Goal: Task Accomplishment & Management: Use online tool/utility

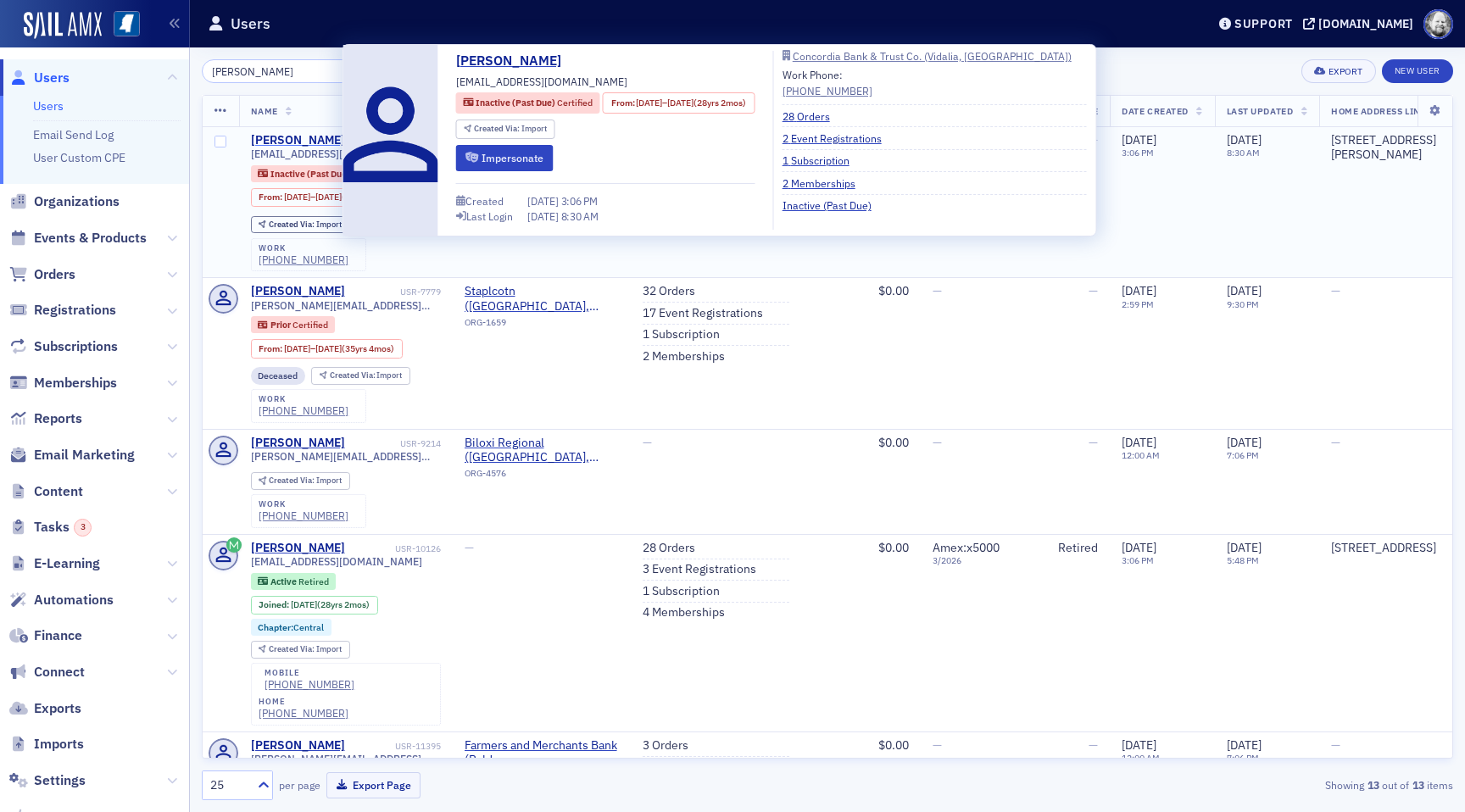
type input "Brenda Perilloux"
click at [306, 142] on div "Brenda Perilloux" at bounding box center [297, 140] width 94 height 15
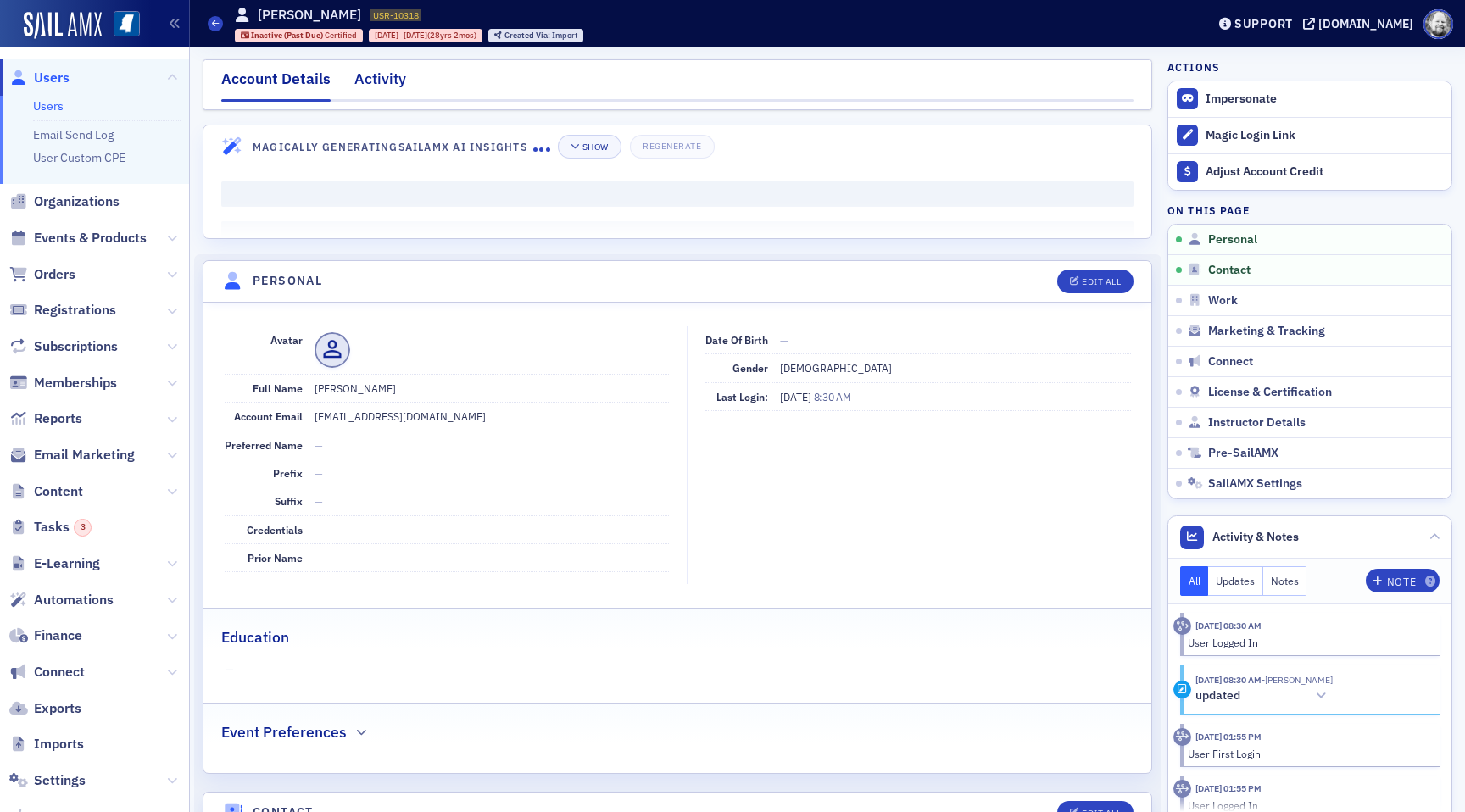
click at [395, 88] on div "Activity" at bounding box center [381, 84] width 52 height 32
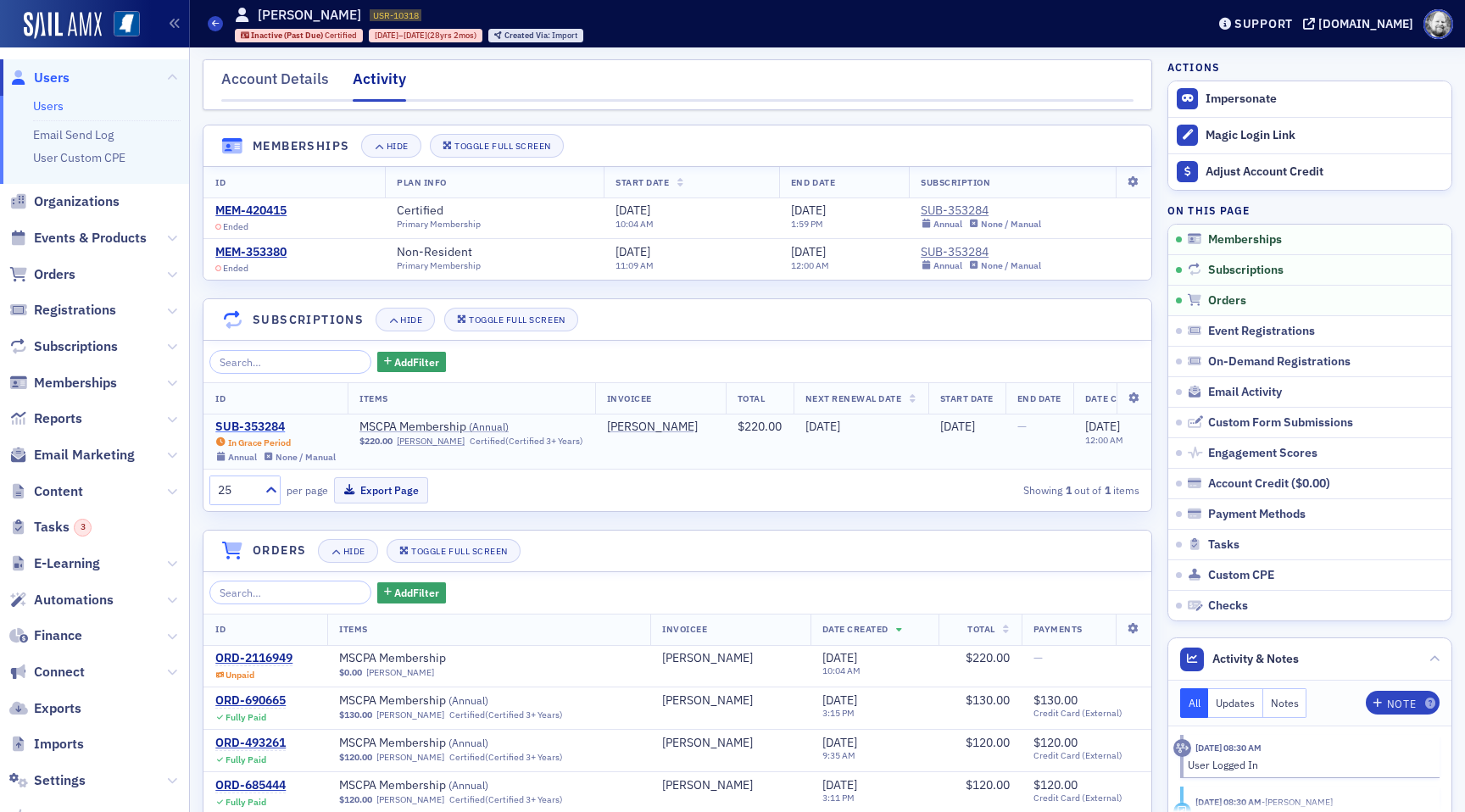
click at [257, 425] on div "SUB-353284" at bounding box center [276, 427] width 121 height 15
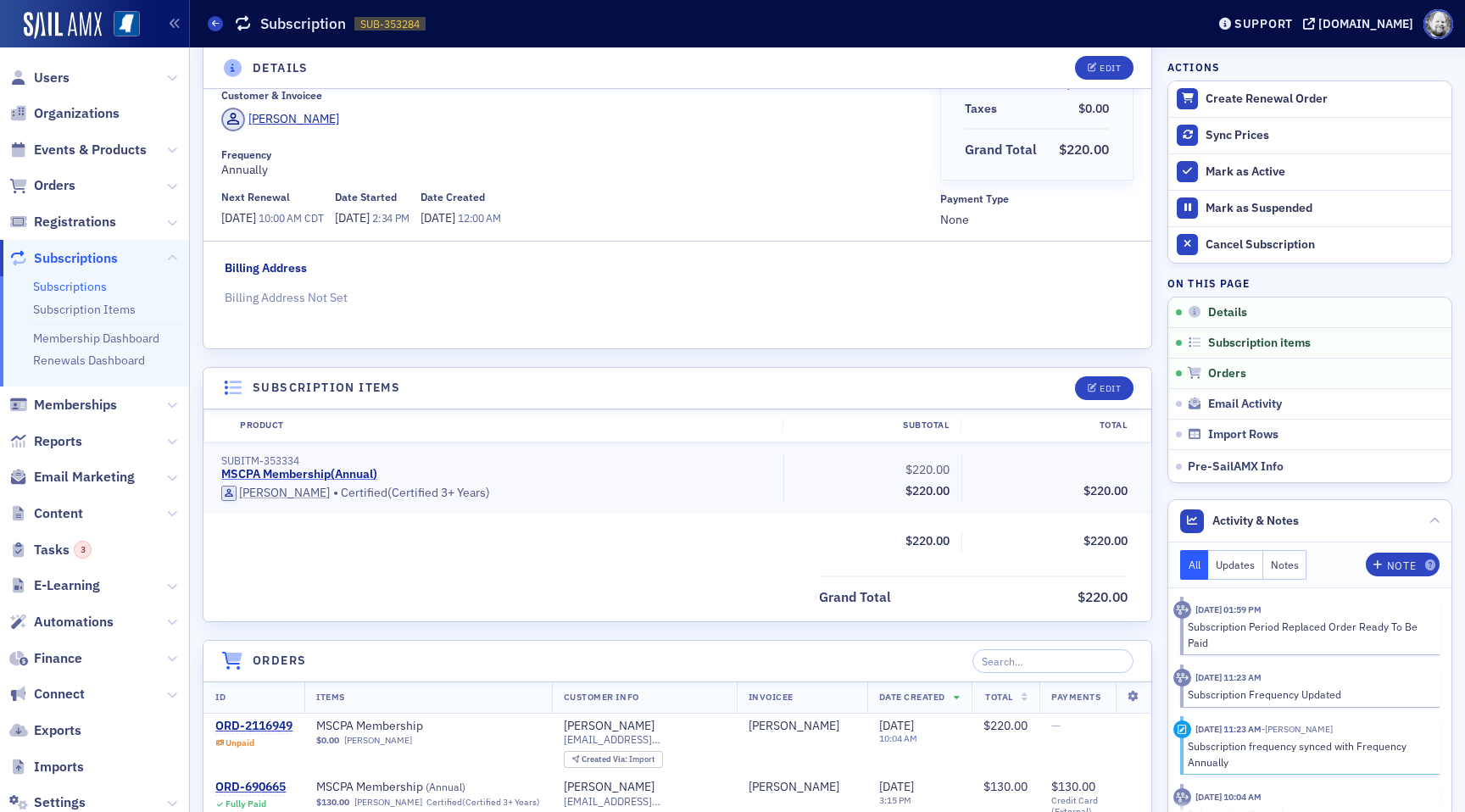
scroll to position [120, 0]
click at [292, 470] on link "MSCPA Membership ( Annual )" at bounding box center [299, 471] width 156 height 15
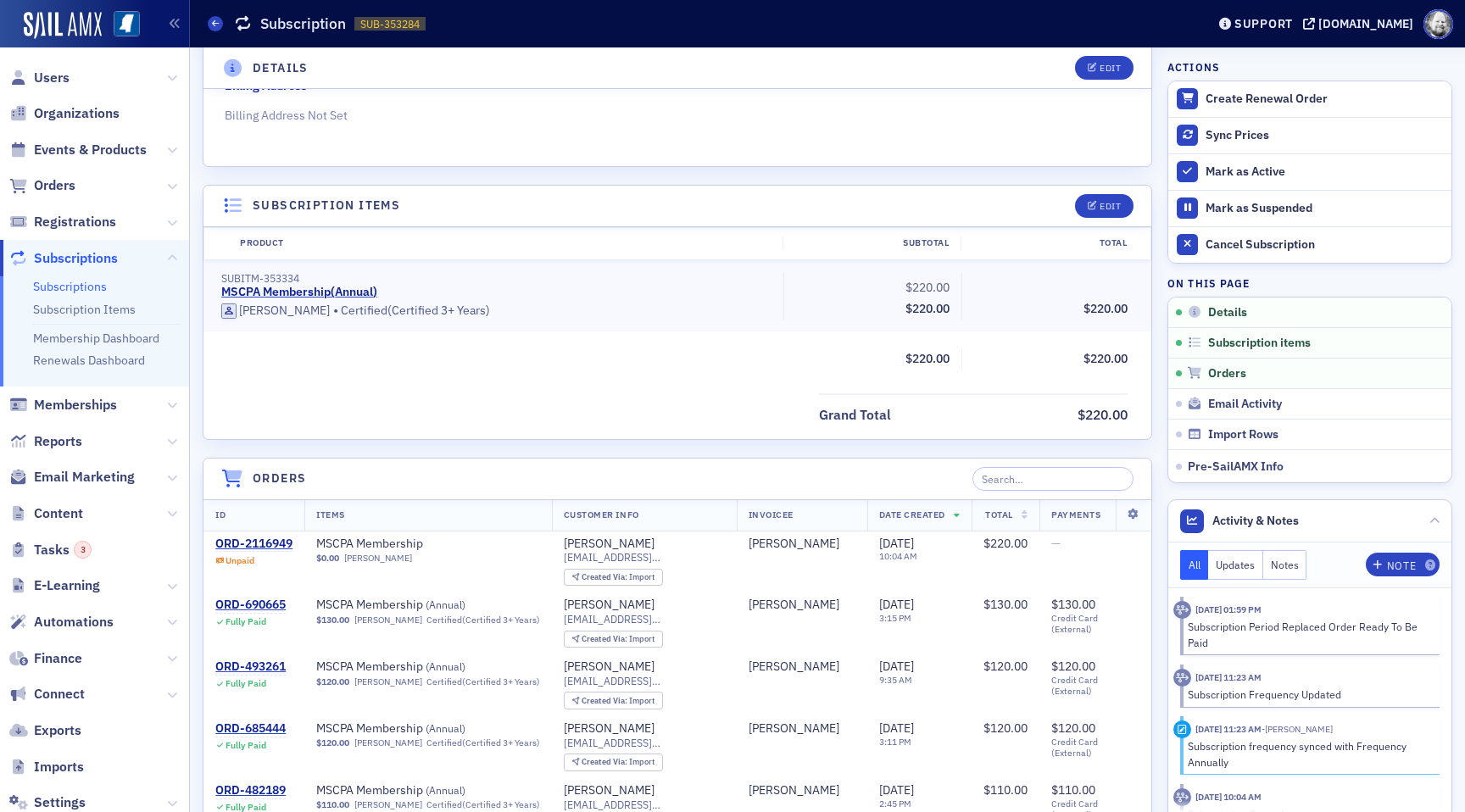
scroll to position [300, 0]
click at [241, 601] on div "ORD-690665" at bounding box center [251, 604] width 71 height 15
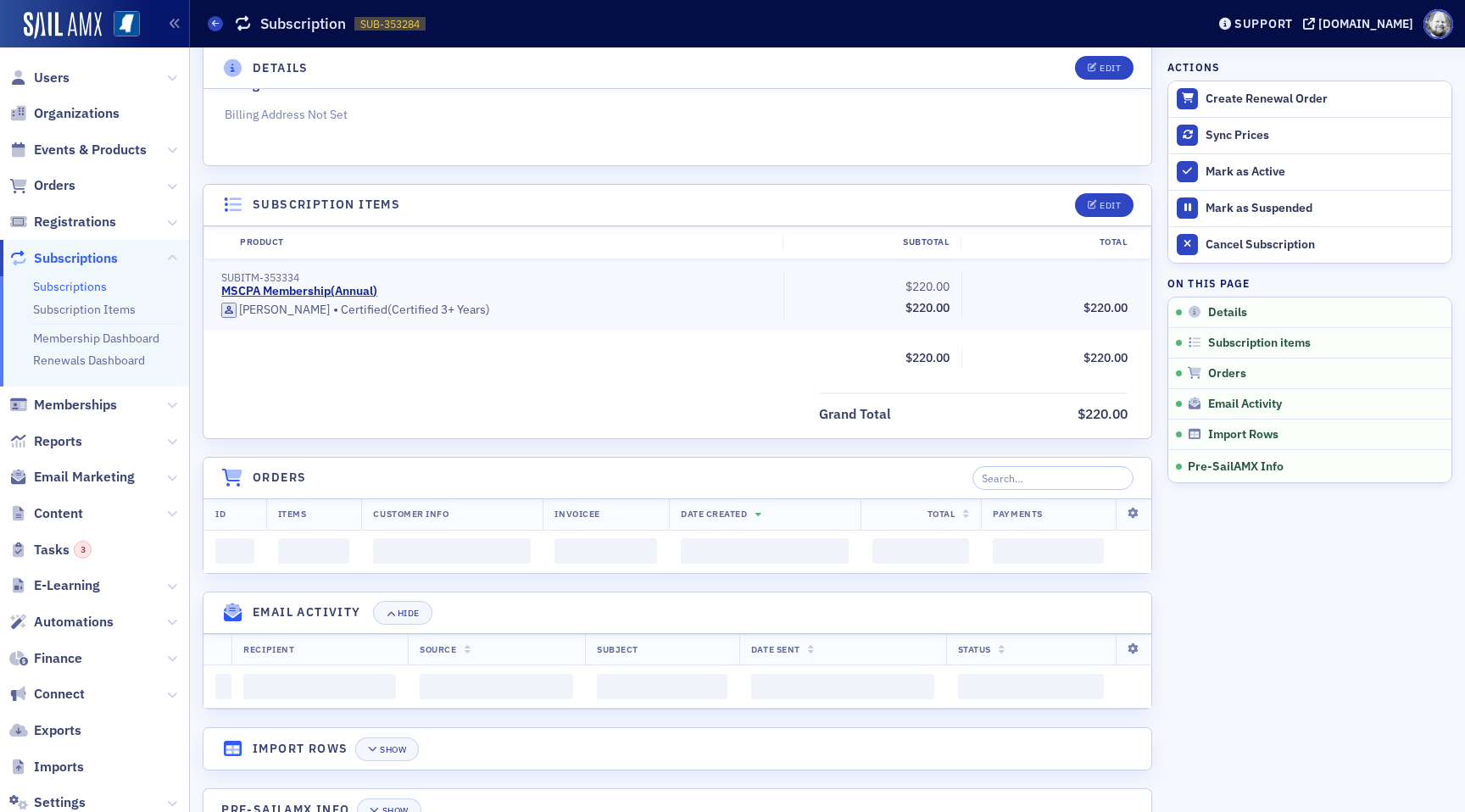
scroll to position [300, 0]
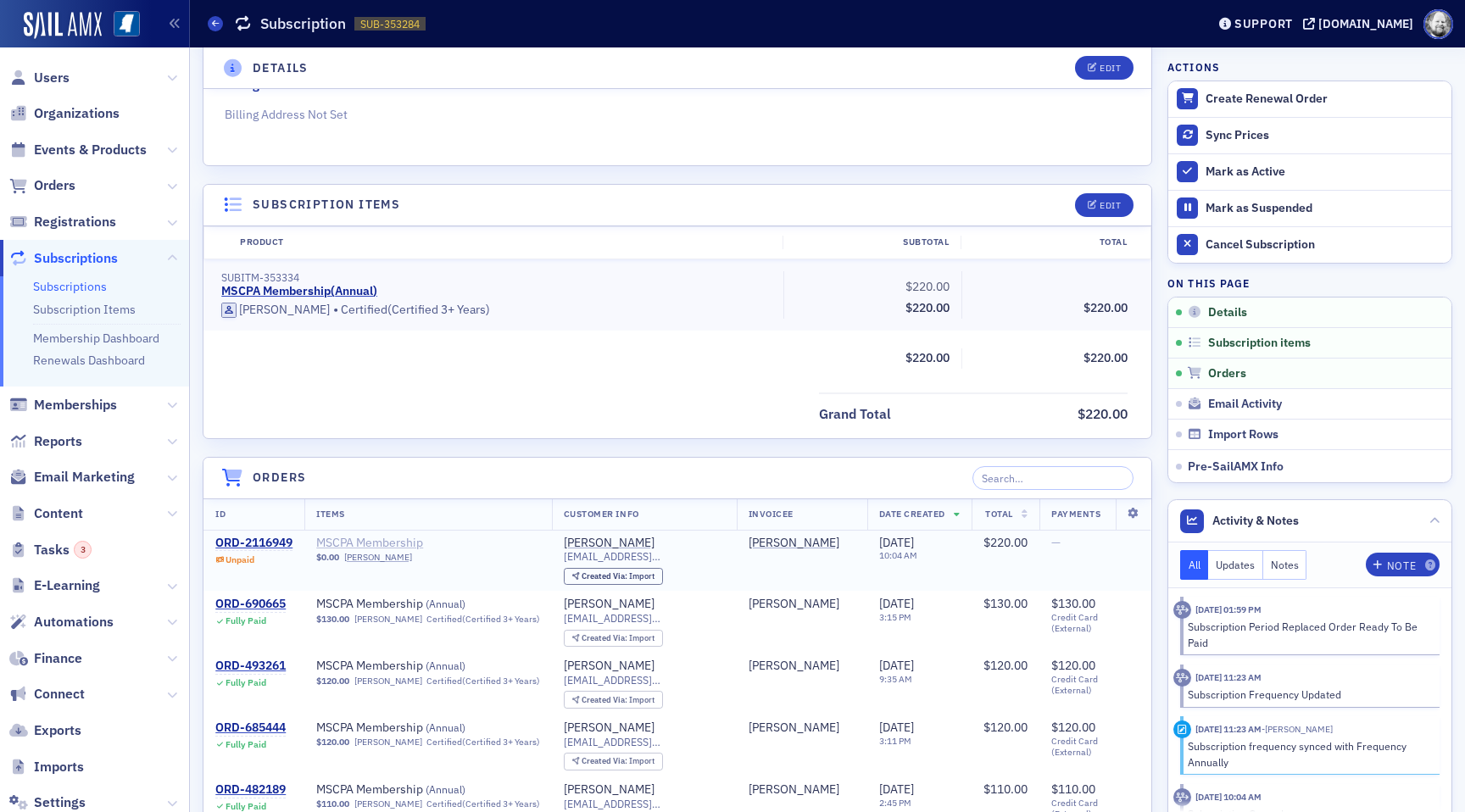
click at [339, 547] on span "MSCPA Membership" at bounding box center [423, 543] width 214 height 15
click at [257, 609] on div "ORD-690665" at bounding box center [251, 604] width 71 height 15
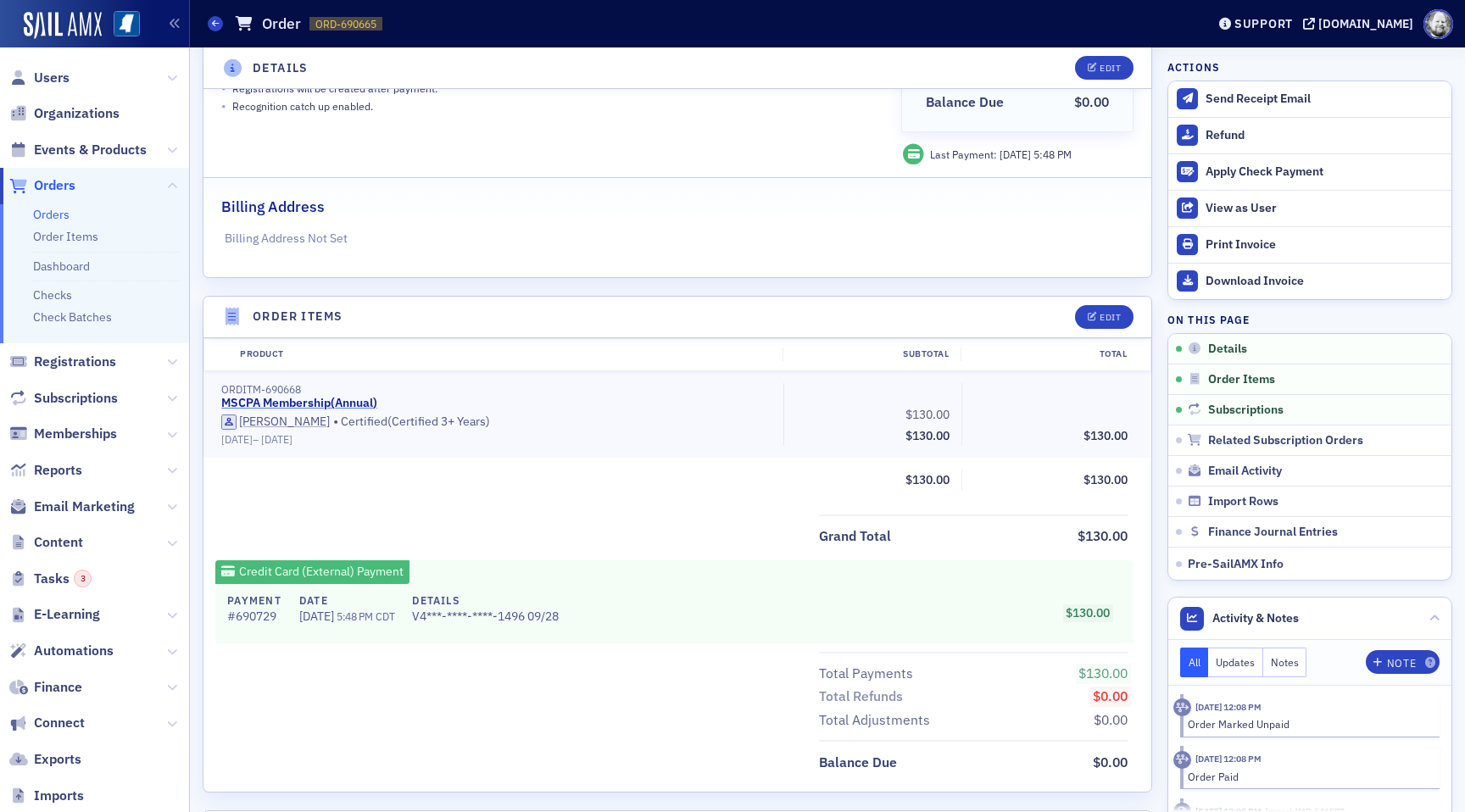
click at [331, 402] on link "MSCPA Membership ( Annual )" at bounding box center [299, 403] width 156 height 15
click at [1096, 315] on icon "button" at bounding box center [1092, 317] width 10 height 9
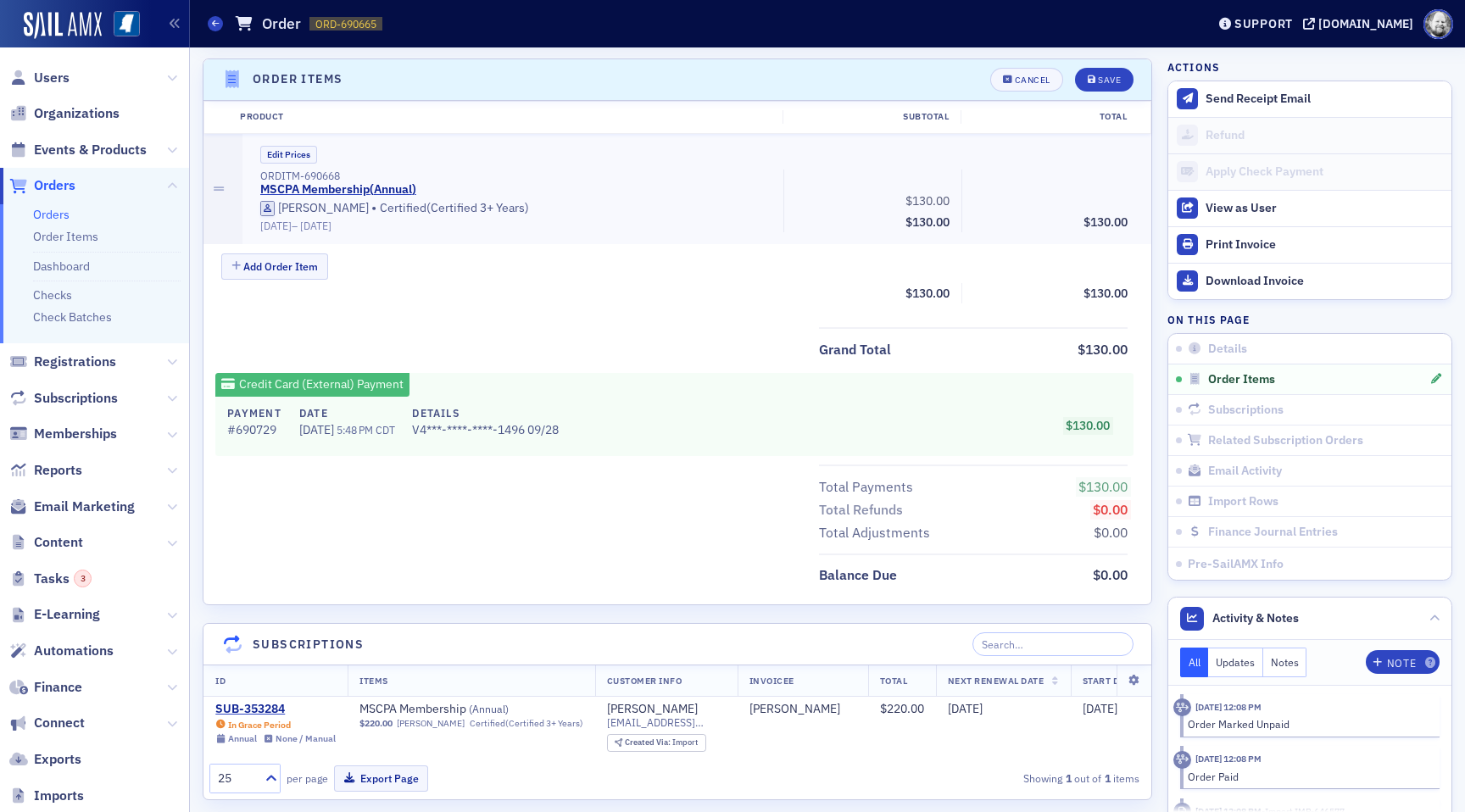
scroll to position [540, 0]
click at [1032, 73] on div "Cancel" at bounding box center [1032, 78] width 35 height 9
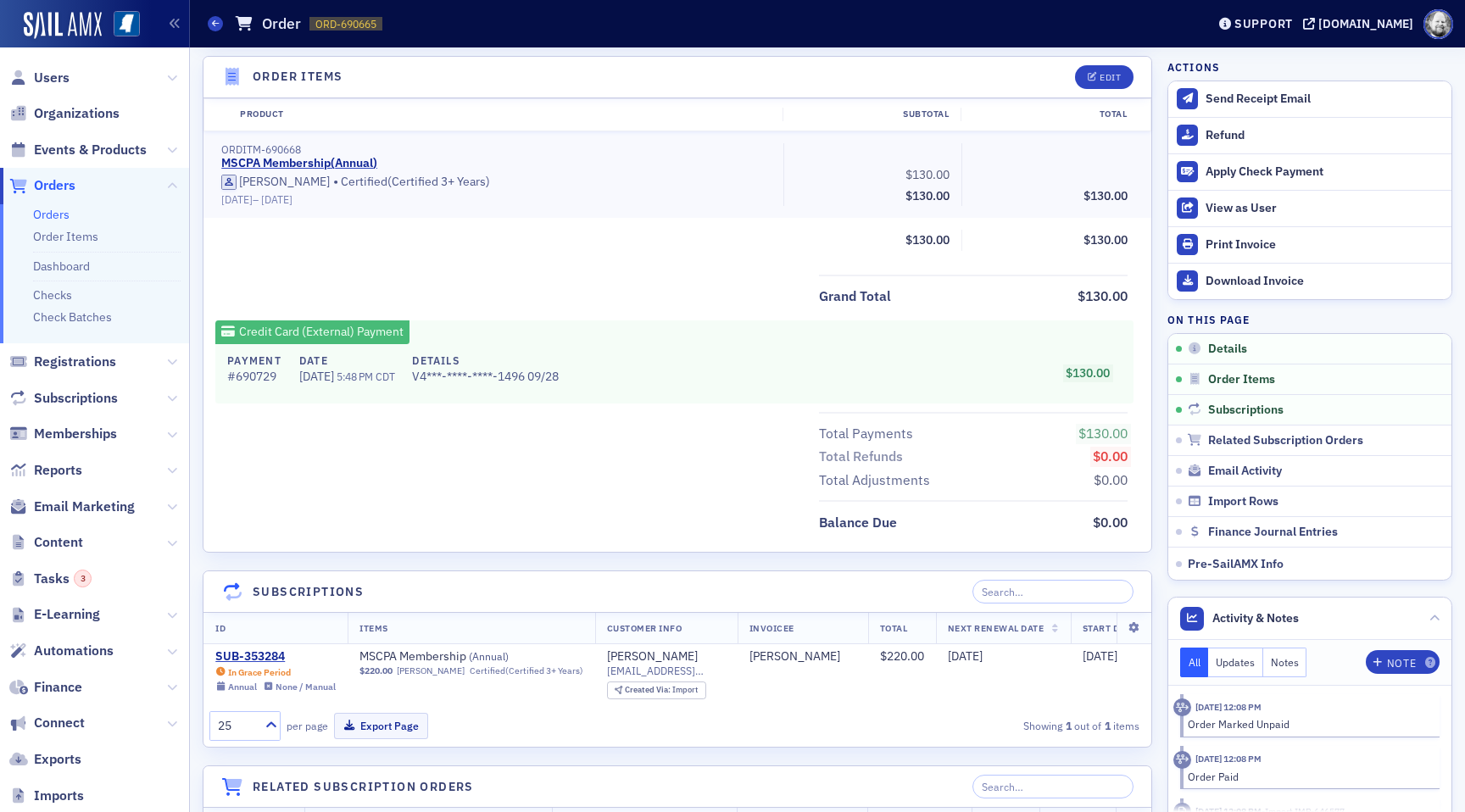
scroll to position [489, 0]
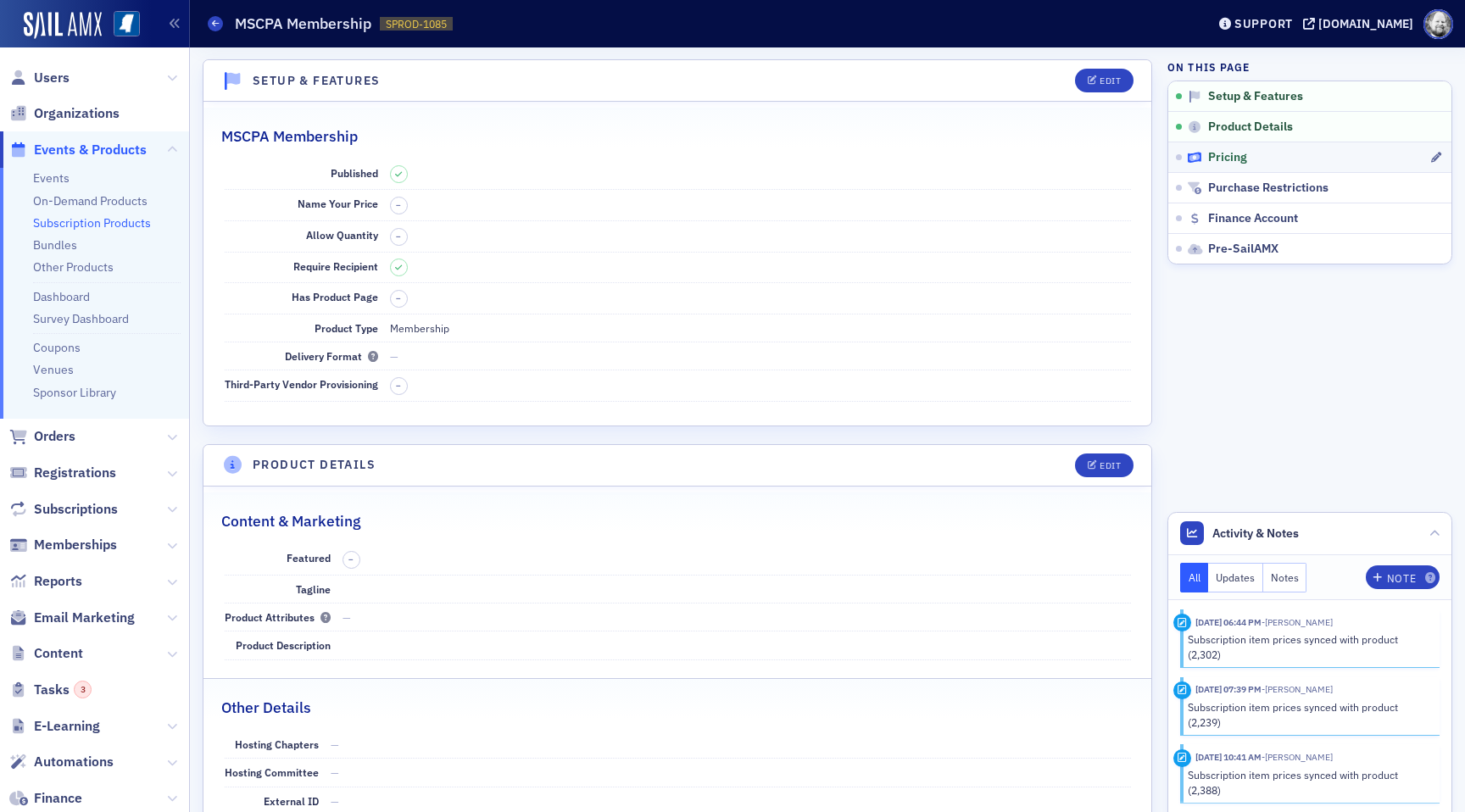
click at [1232, 164] on span "Pricing" at bounding box center [1227, 158] width 39 height 15
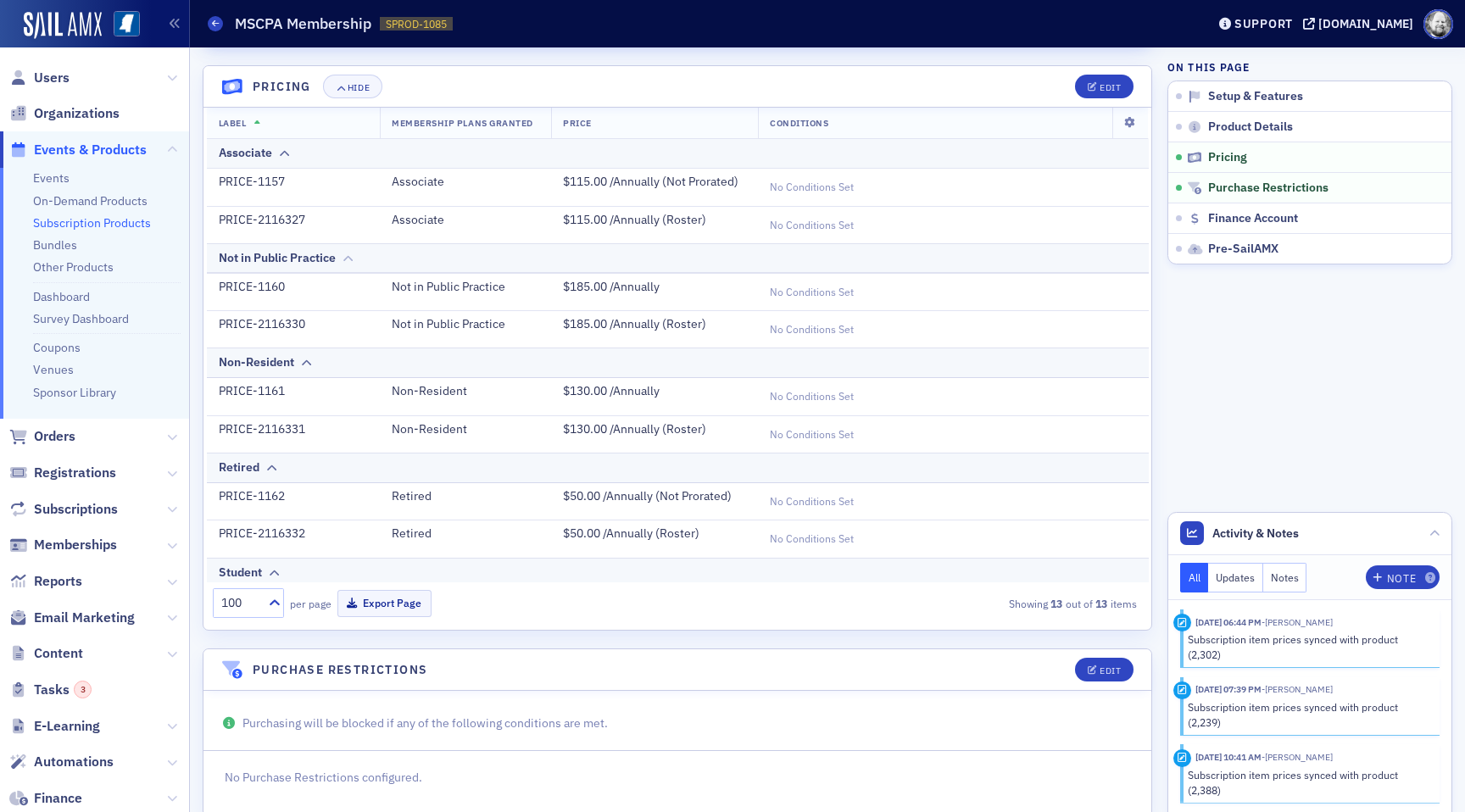
scroll to position [870, 0]
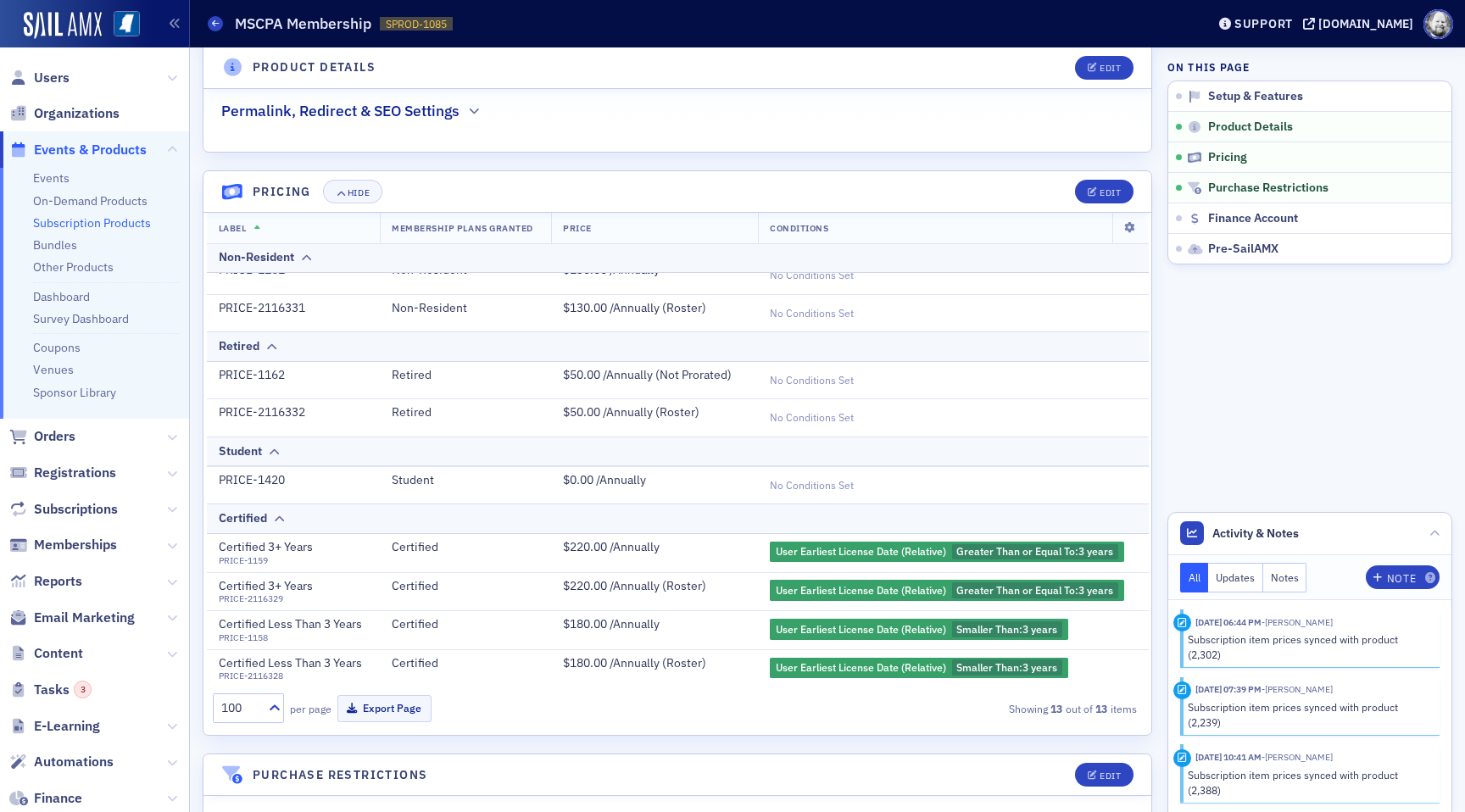
scroll to position [758, 0]
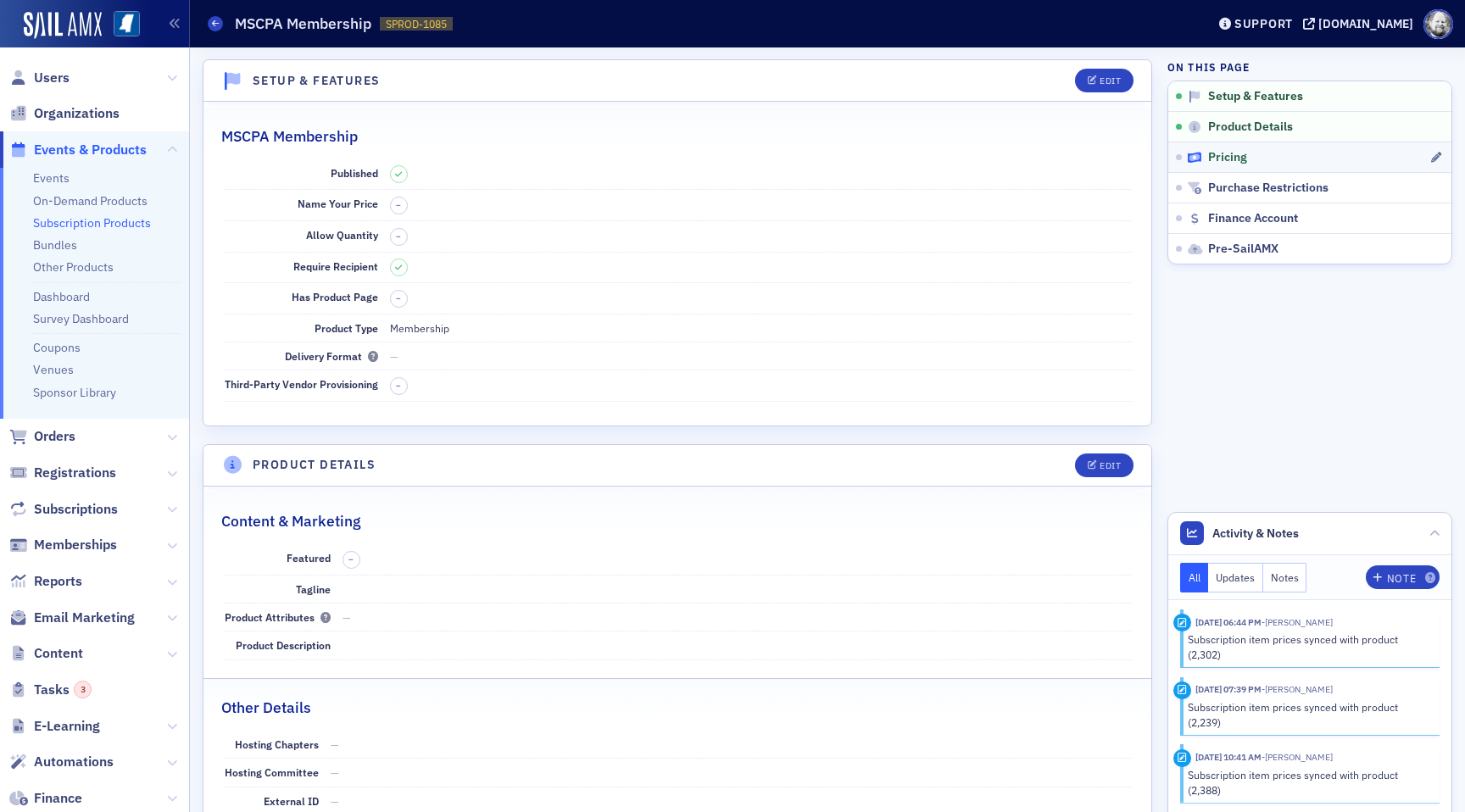
click at [1227, 160] on span "Pricing" at bounding box center [1227, 158] width 39 height 15
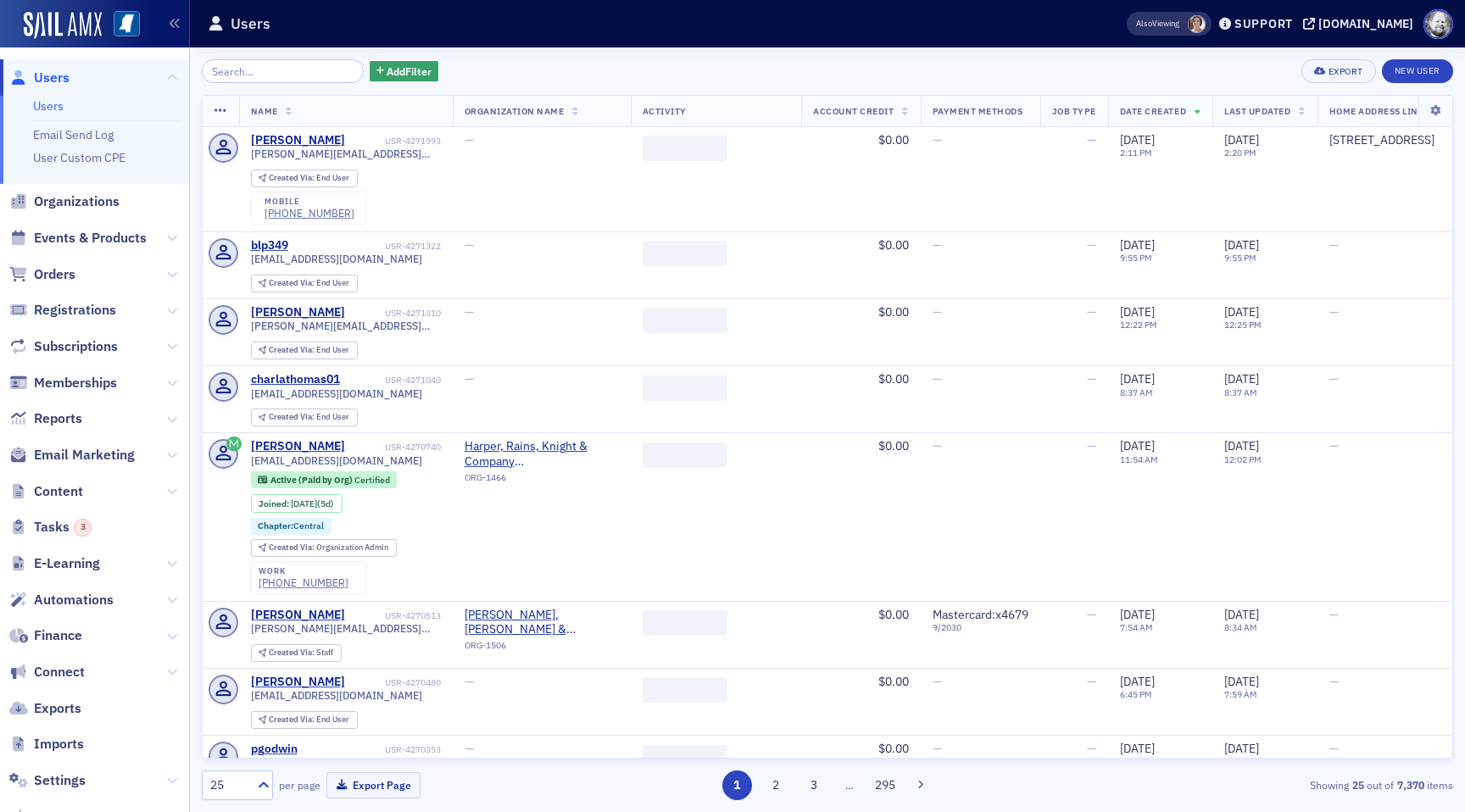
click at [241, 63] on input "search" at bounding box center [282, 71] width 162 height 24
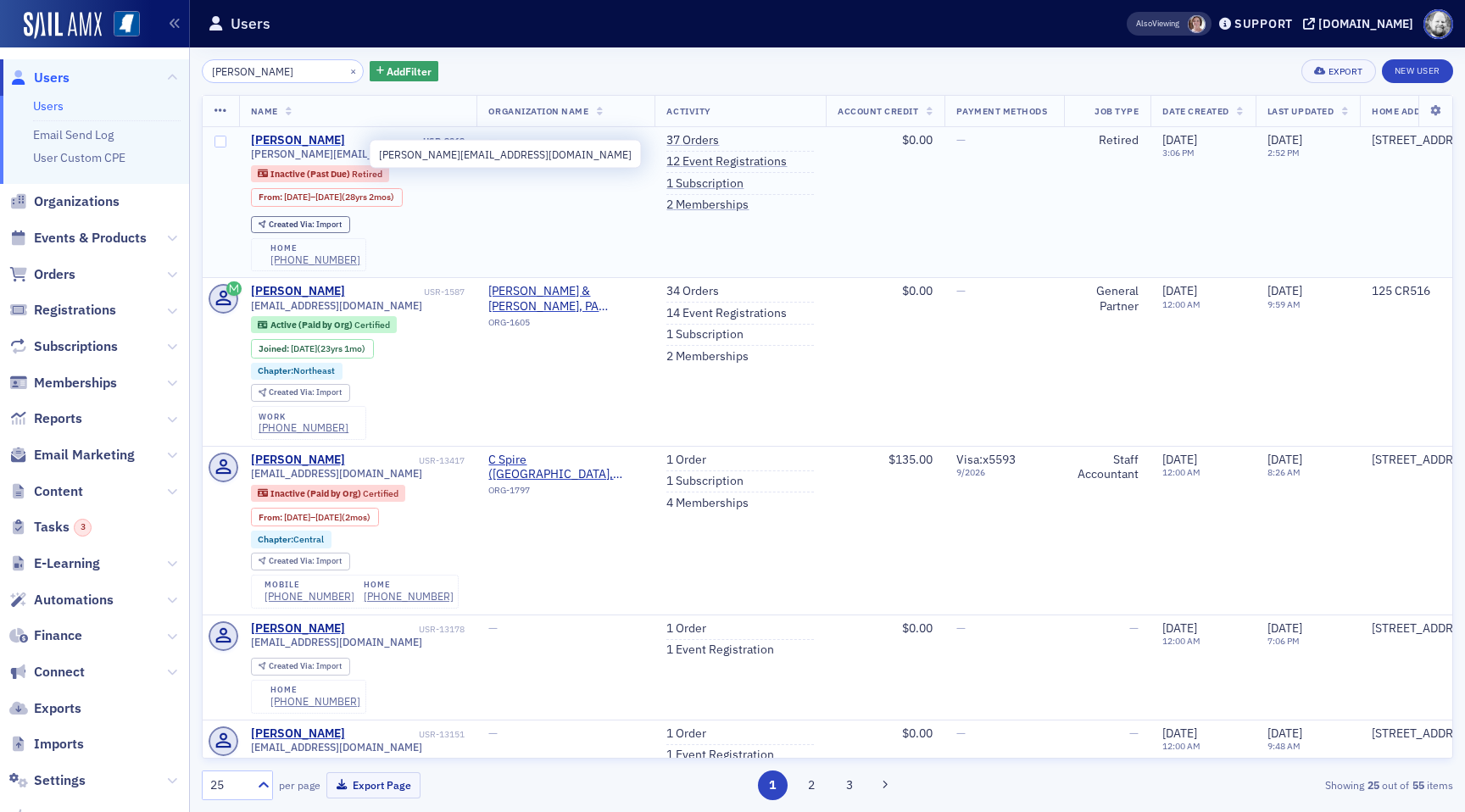
type input "[PERSON_NAME]"
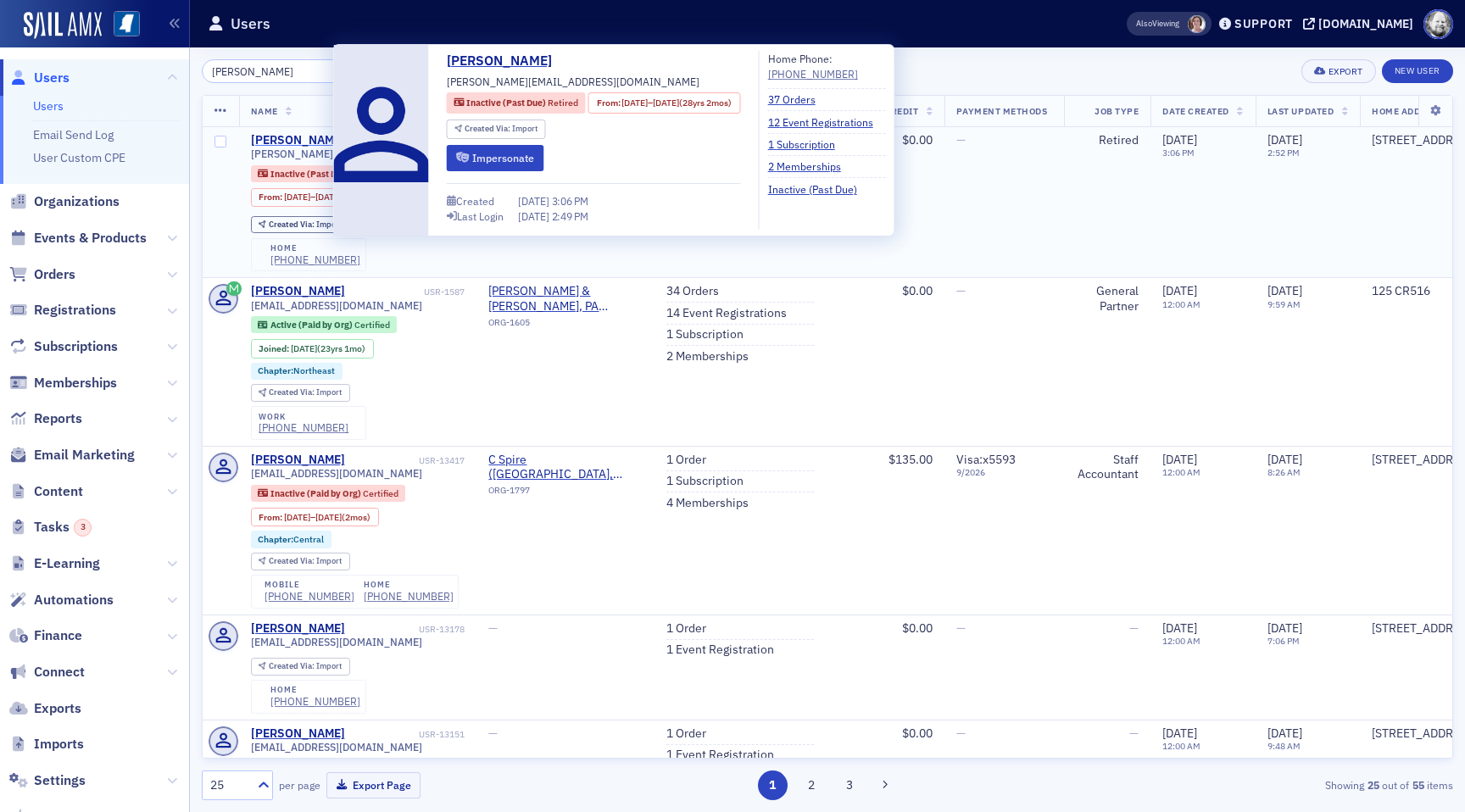
click at [274, 139] on div "[PERSON_NAME]" at bounding box center [297, 140] width 94 height 15
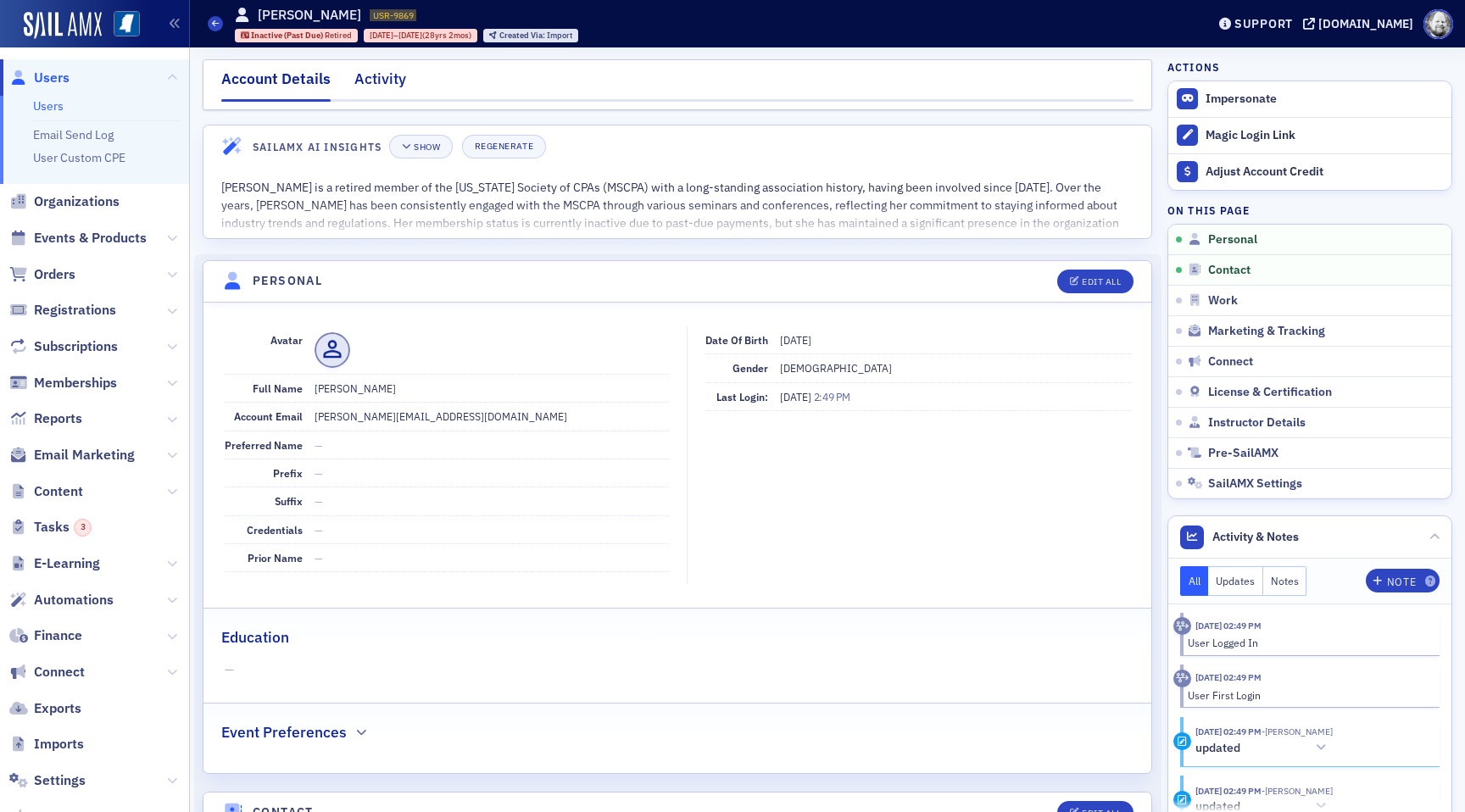
click at [374, 89] on div "Activity" at bounding box center [381, 84] width 52 height 32
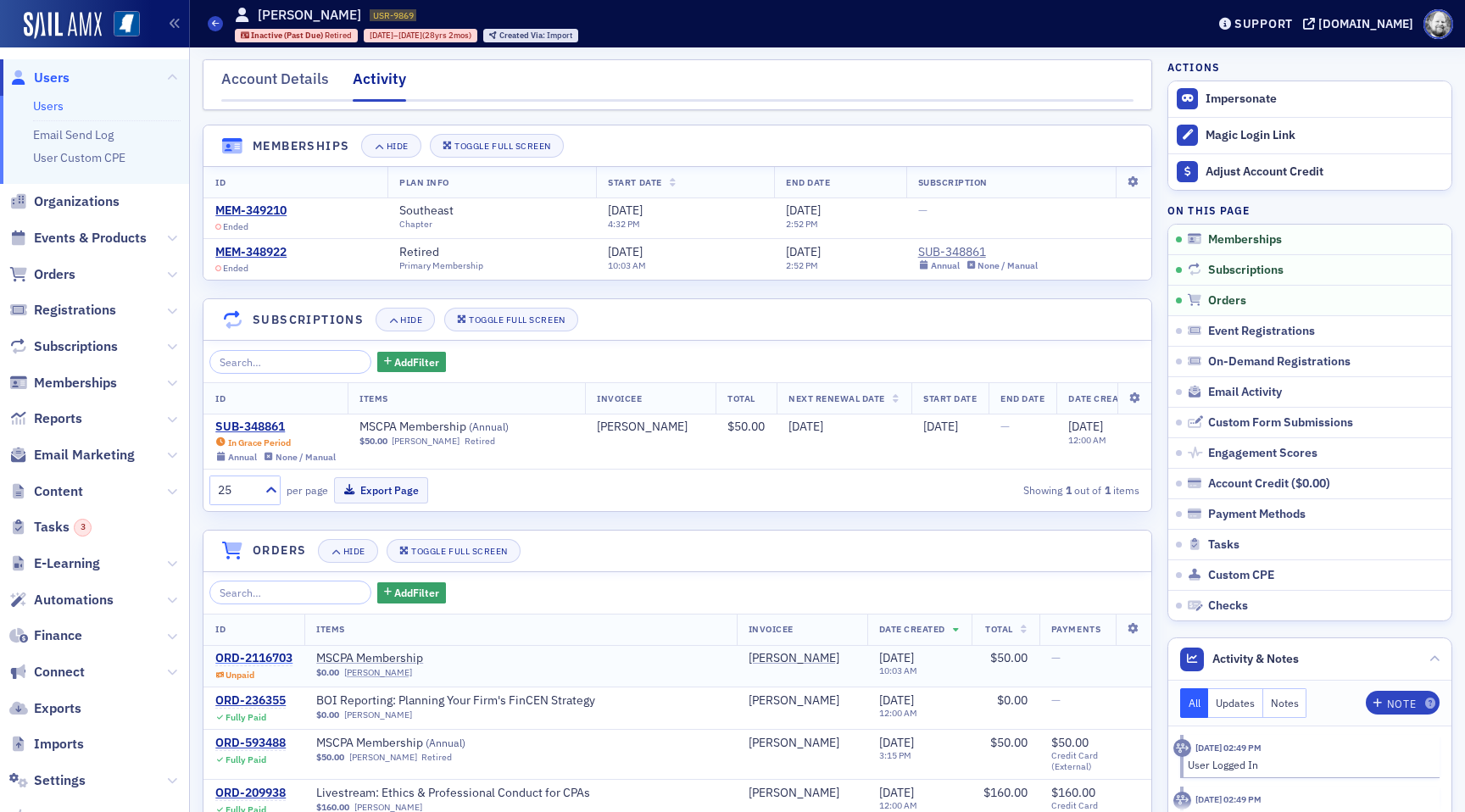
click at [266, 658] on div "ORD-2116703" at bounding box center [253, 658] width 77 height 15
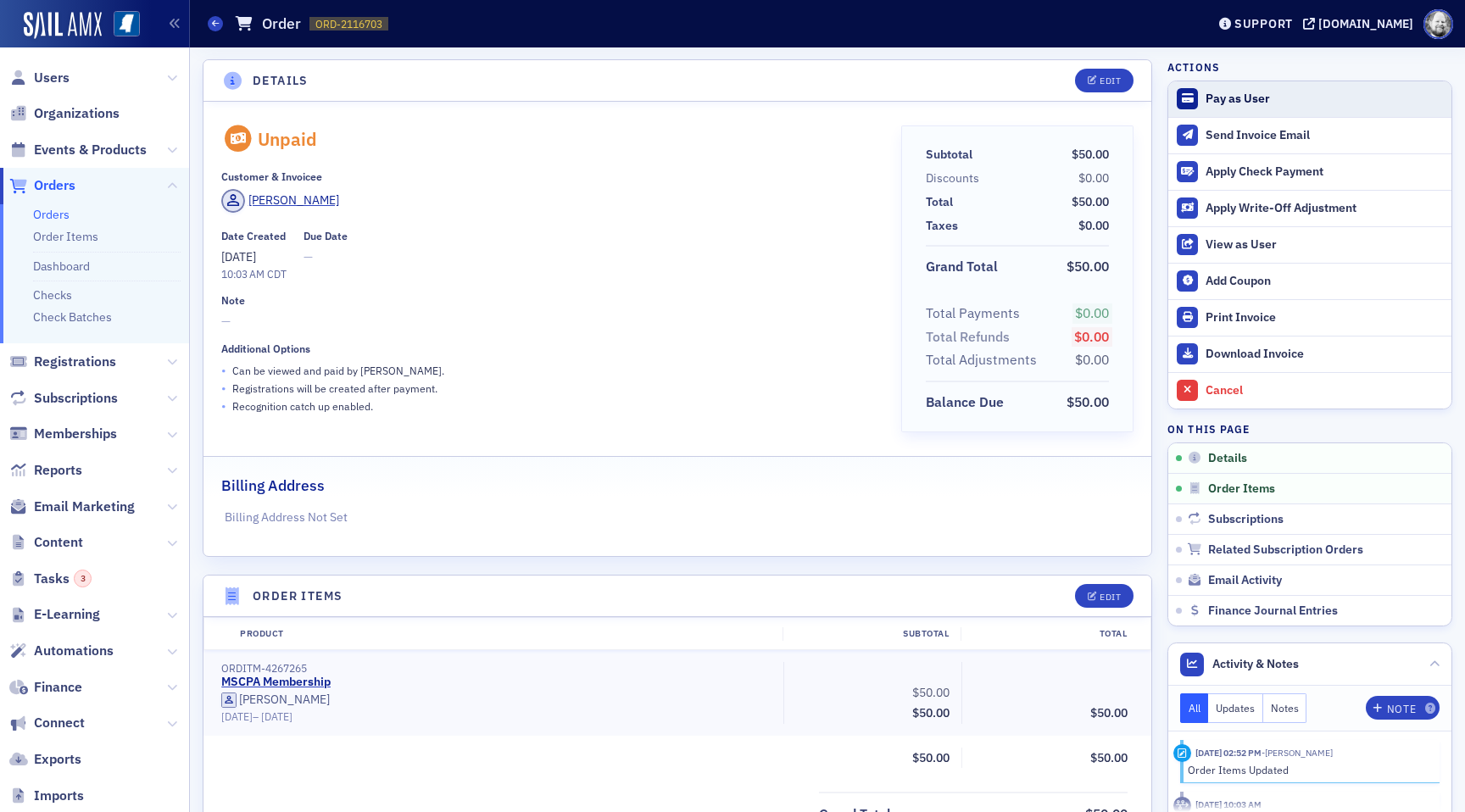
click at [1251, 111] on button "Pay as User" at bounding box center [1309, 99] width 283 height 35
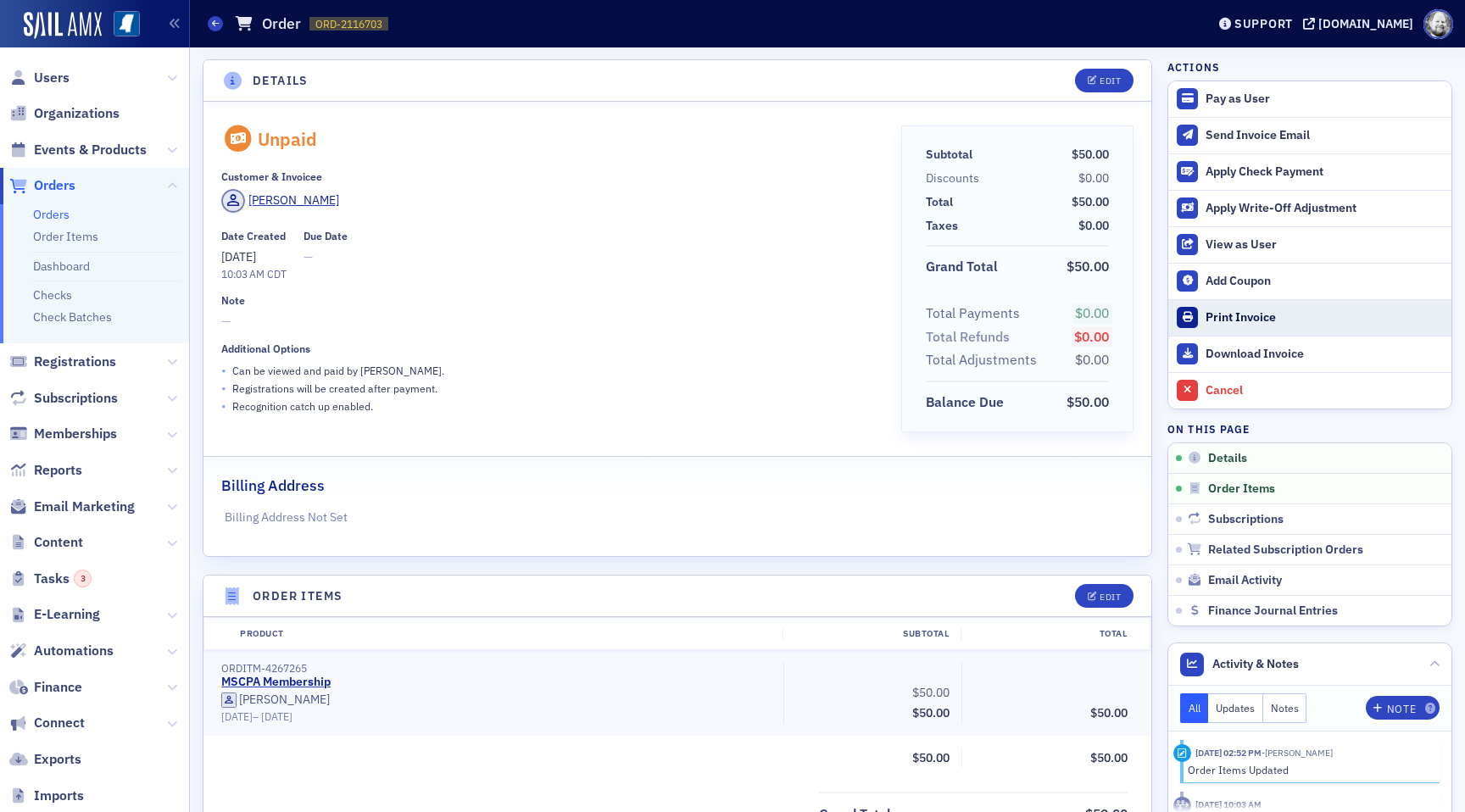
click at [1237, 317] on div "Print Invoice" at bounding box center [1324, 317] width 238 height 15
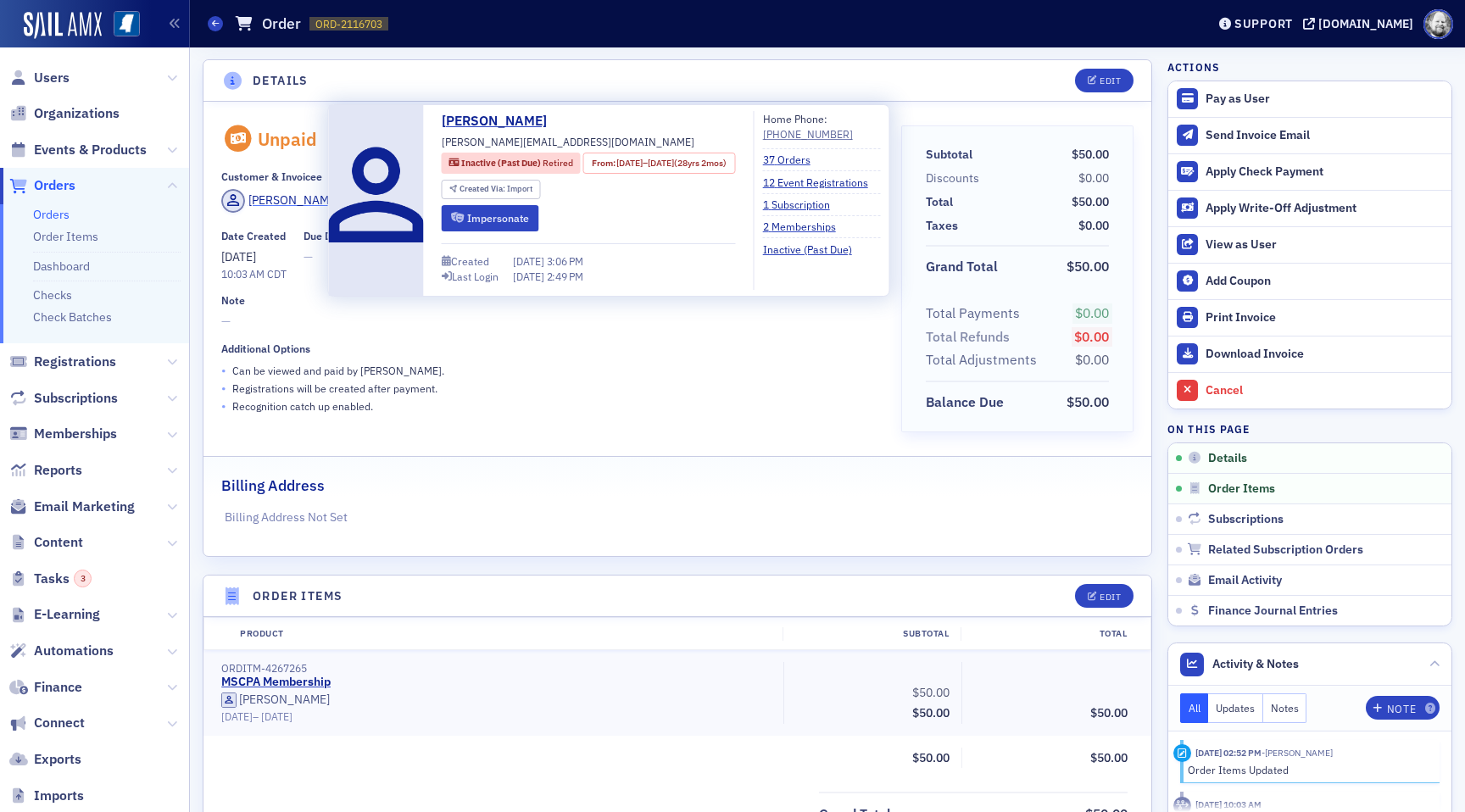
click at [295, 191] on div "[PERSON_NAME]" at bounding box center [294, 200] width 91 height 18
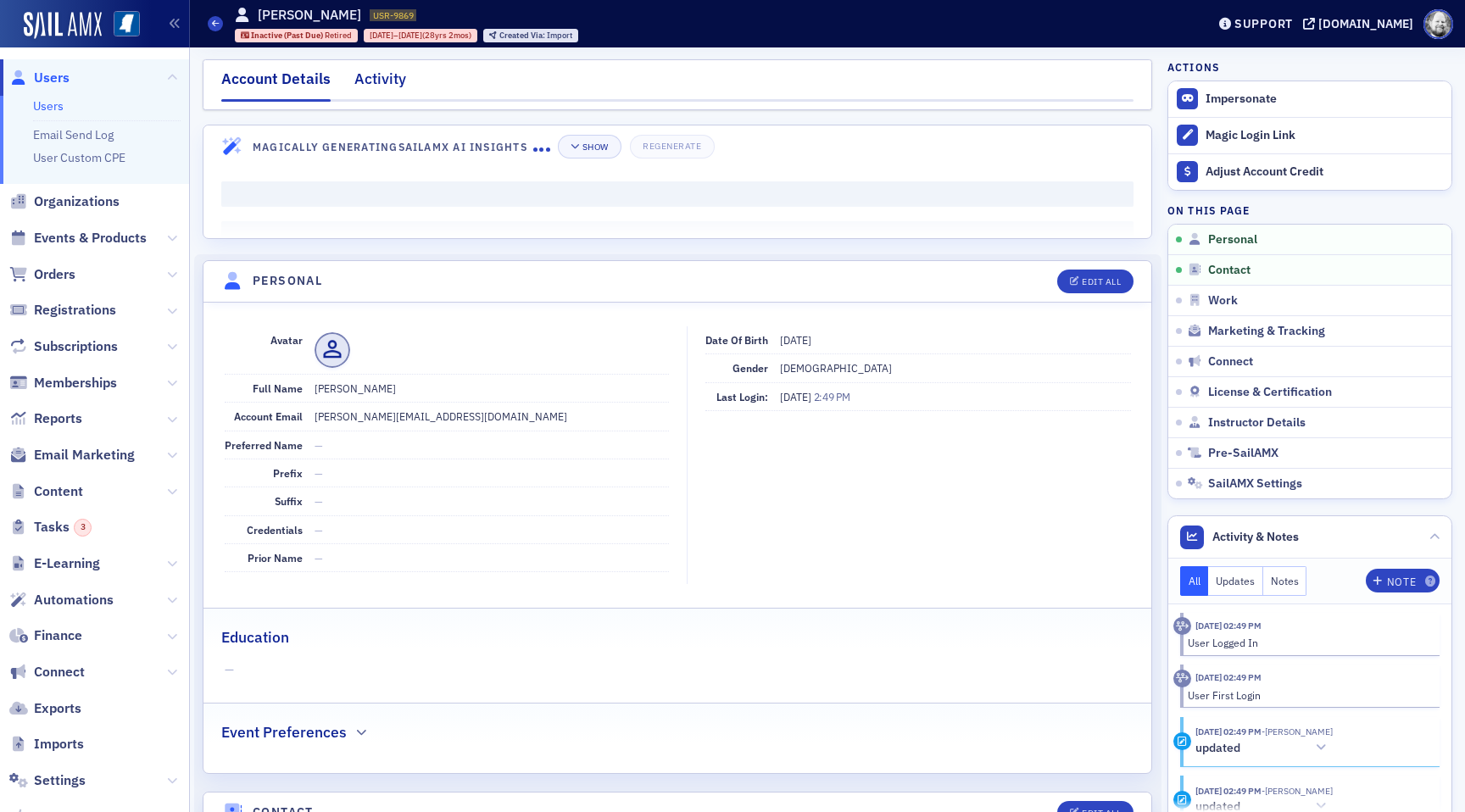
click at [395, 80] on div "Activity" at bounding box center [381, 84] width 52 height 32
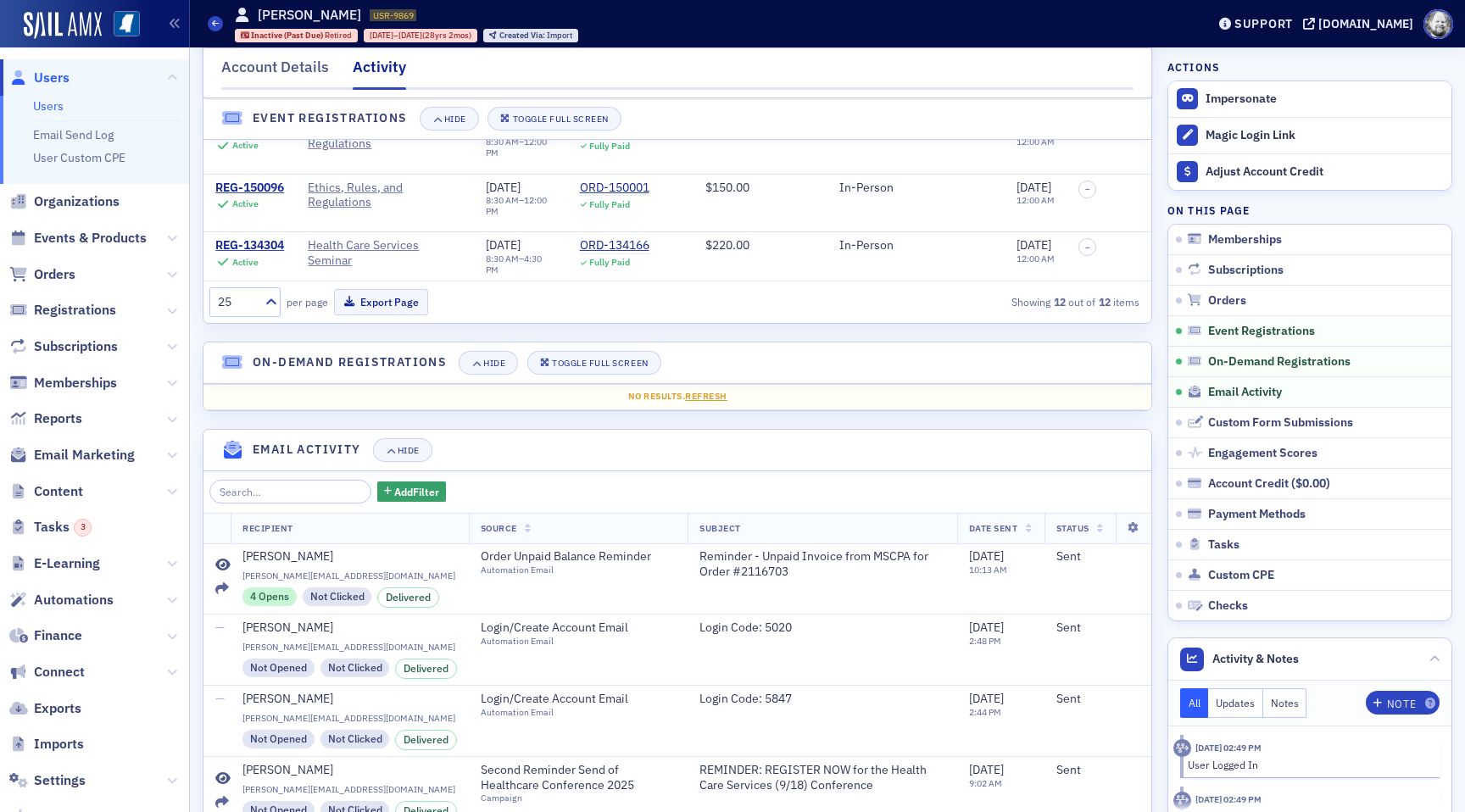
scroll to position [1426, 0]
click at [223, 561] on icon at bounding box center [223, 564] width 15 height 14
